Goal: Information Seeking & Learning: Learn about a topic

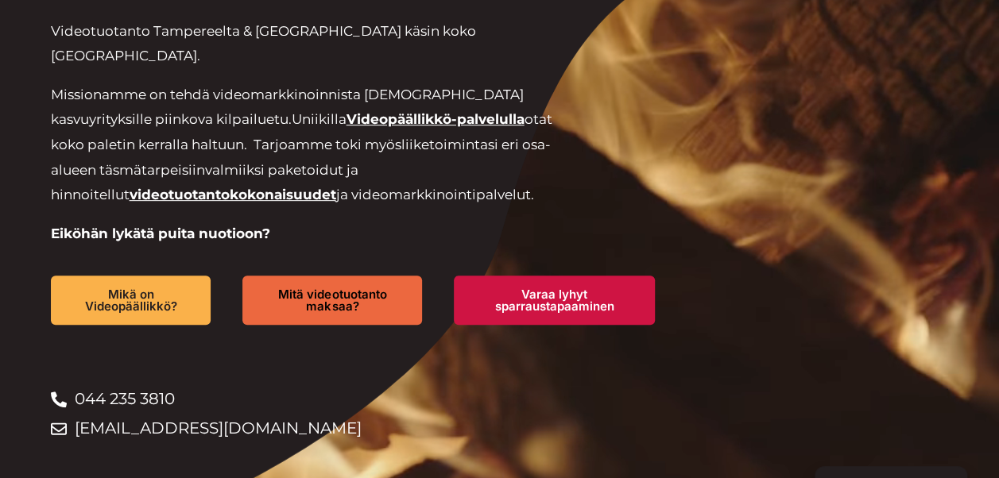
scroll to position [318, 0]
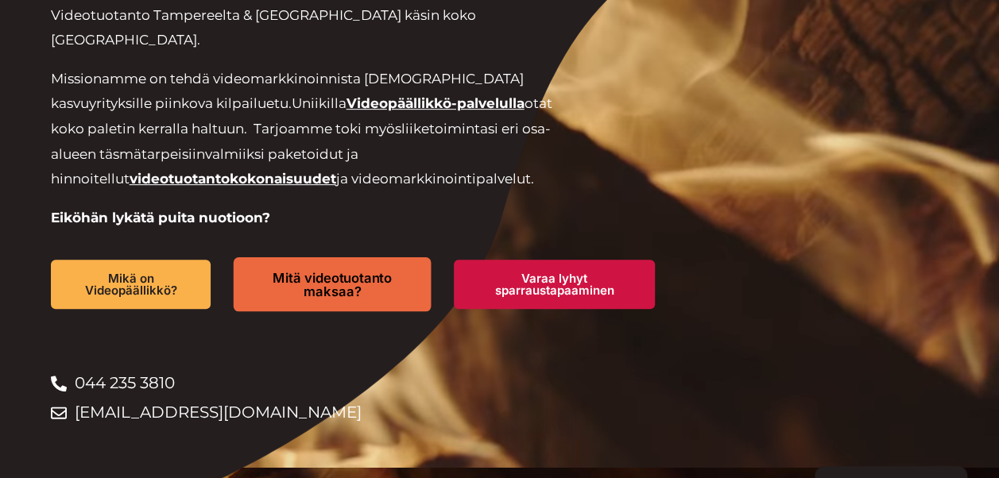
click at [345, 272] on span "Mitä videotuotanto maksaa?" at bounding box center [331, 285] width 141 height 26
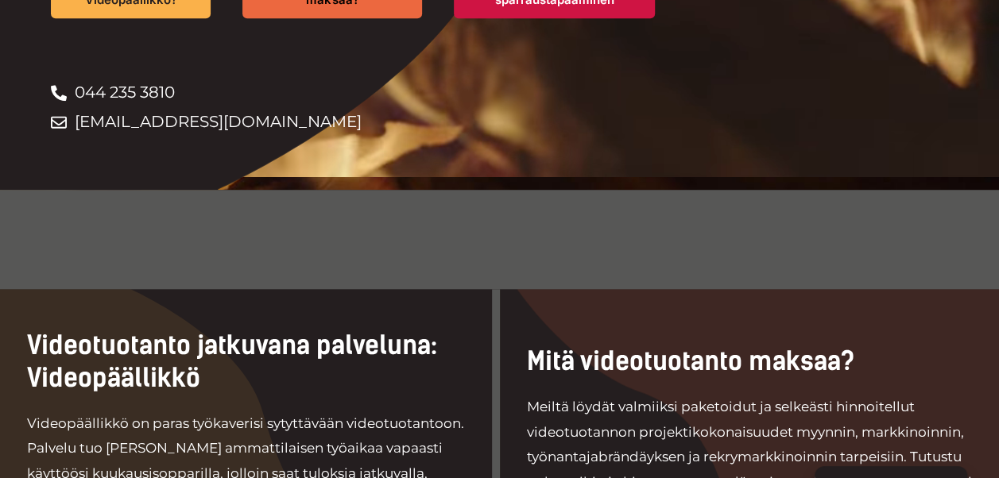
scroll to position [715, 0]
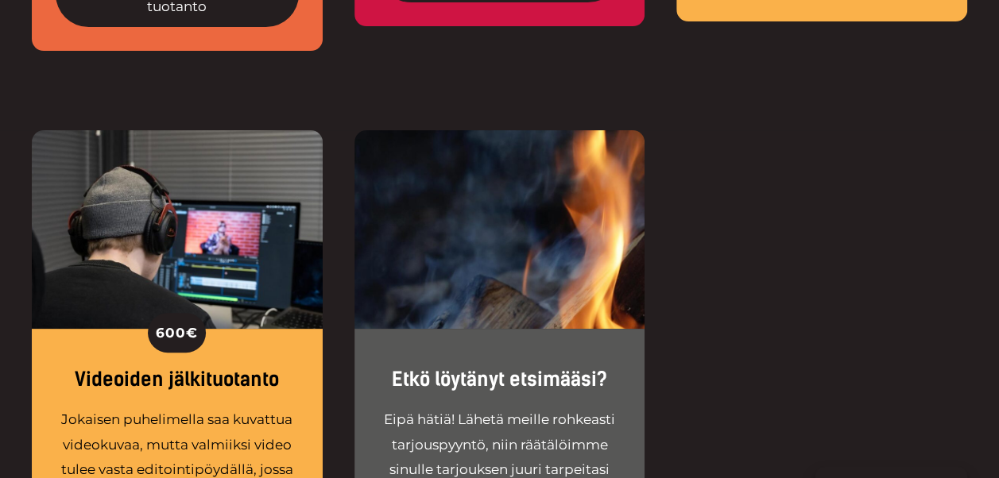
scroll to position [3179, 0]
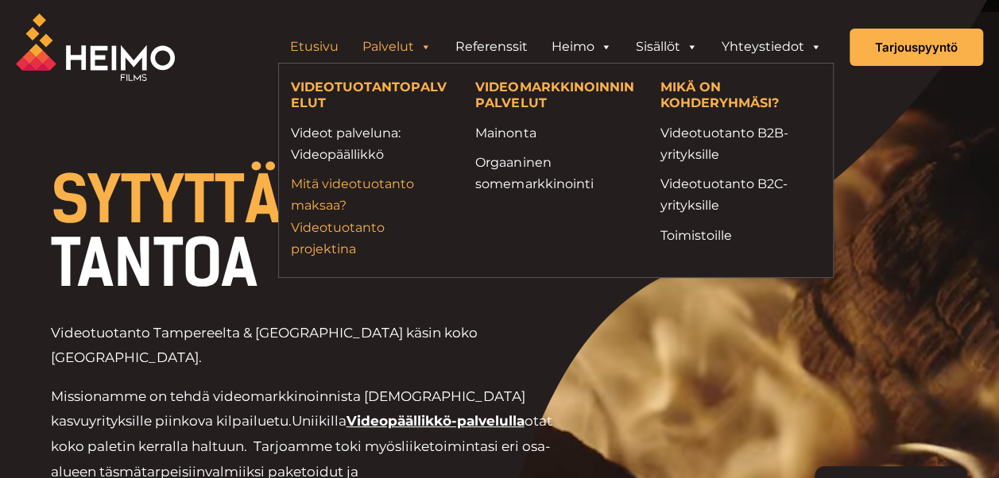
click at [337, 182] on link "Mitä videotuotanto maksaa? Videotuotanto projektina" at bounding box center [371, 216] width 161 height 87
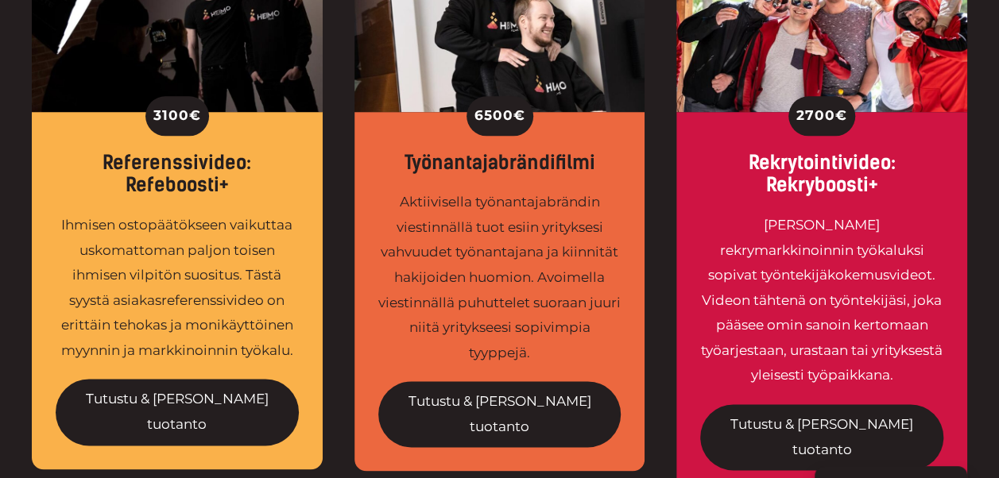
scroll to position [795, 0]
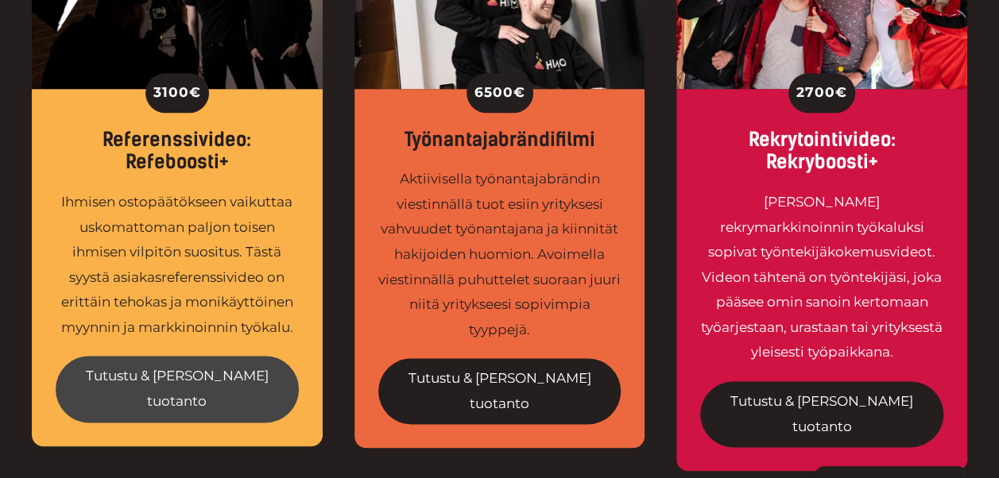
click at [198, 374] on link "Tutustu & tilaa tuotanto" at bounding box center [177, 389] width 243 height 66
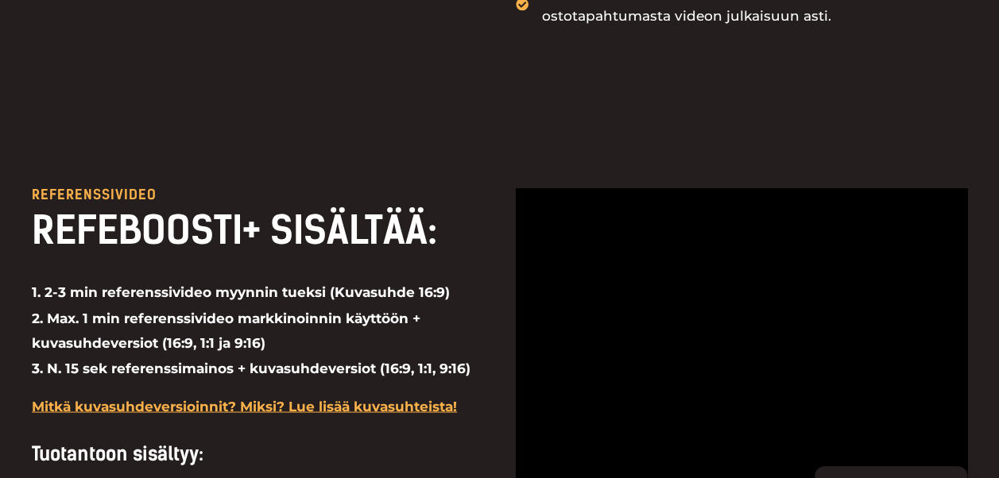
scroll to position [1510, 0]
